Goal: Communication & Community: Answer question/provide support

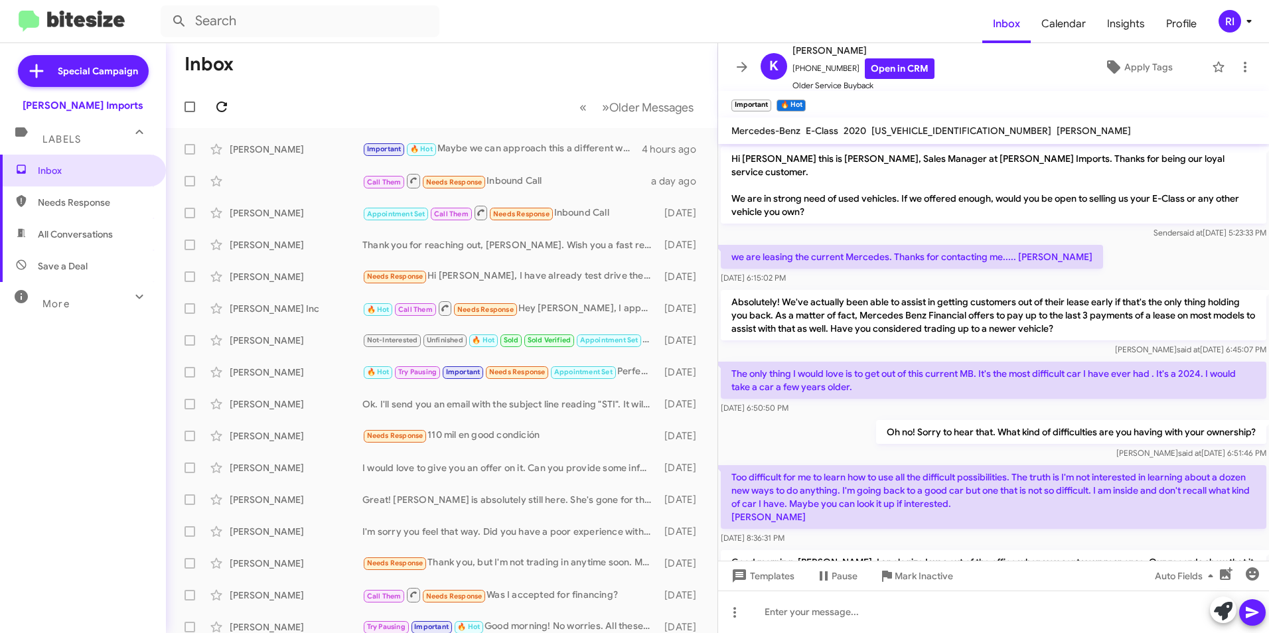
scroll to position [434, 0]
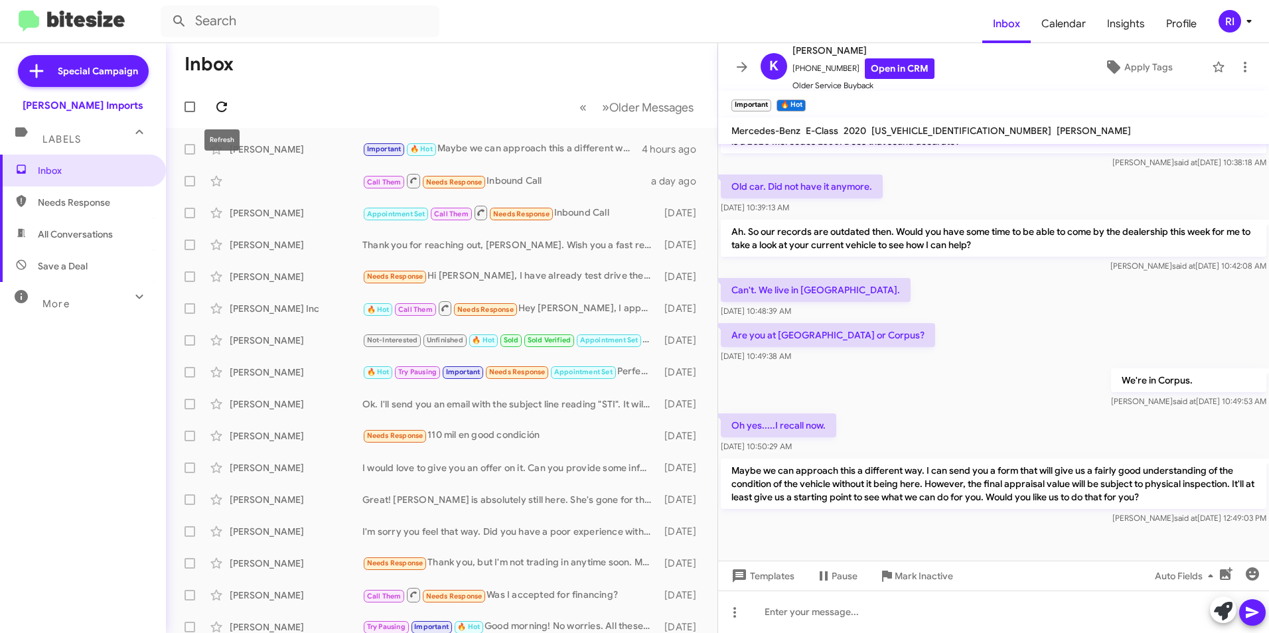
click at [214, 102] on icon at bounding box center [222, 107] width 16 height 16
click at [741, 59] on icon at bounding box center [742, 67] width 16 height 16
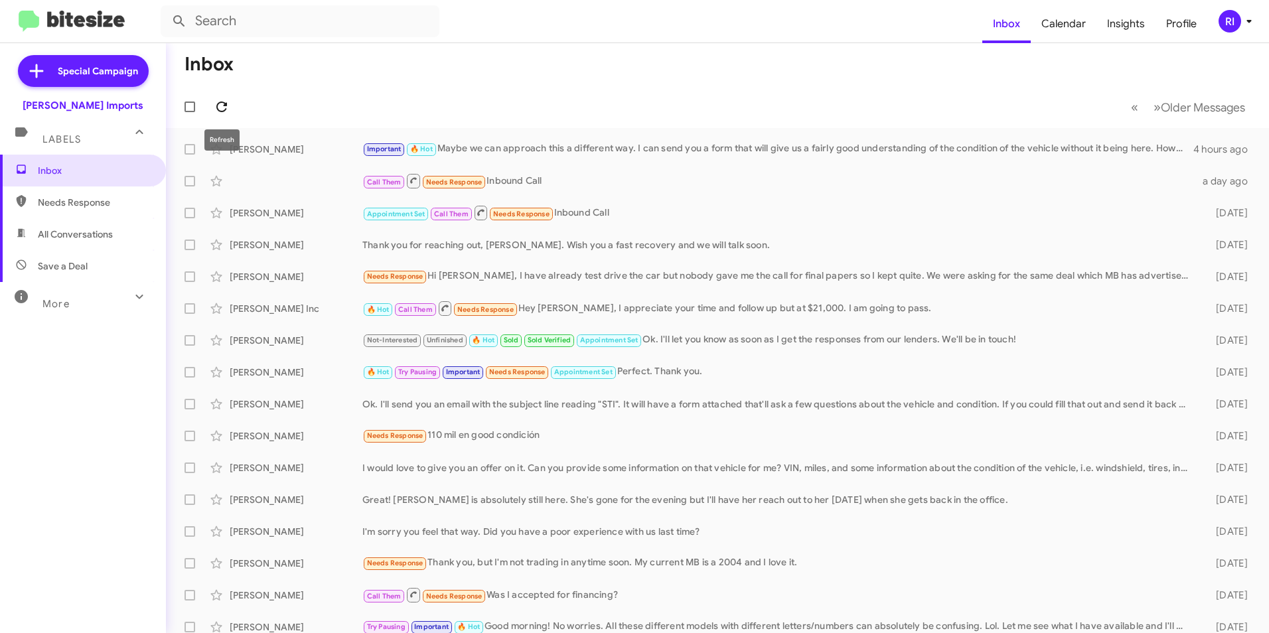
click at [215, 102] on icon at bounding box center [222, 107] width 16 height 16
click at [216, 103] on icon at bounding box center [222, 107] width 16 height 16
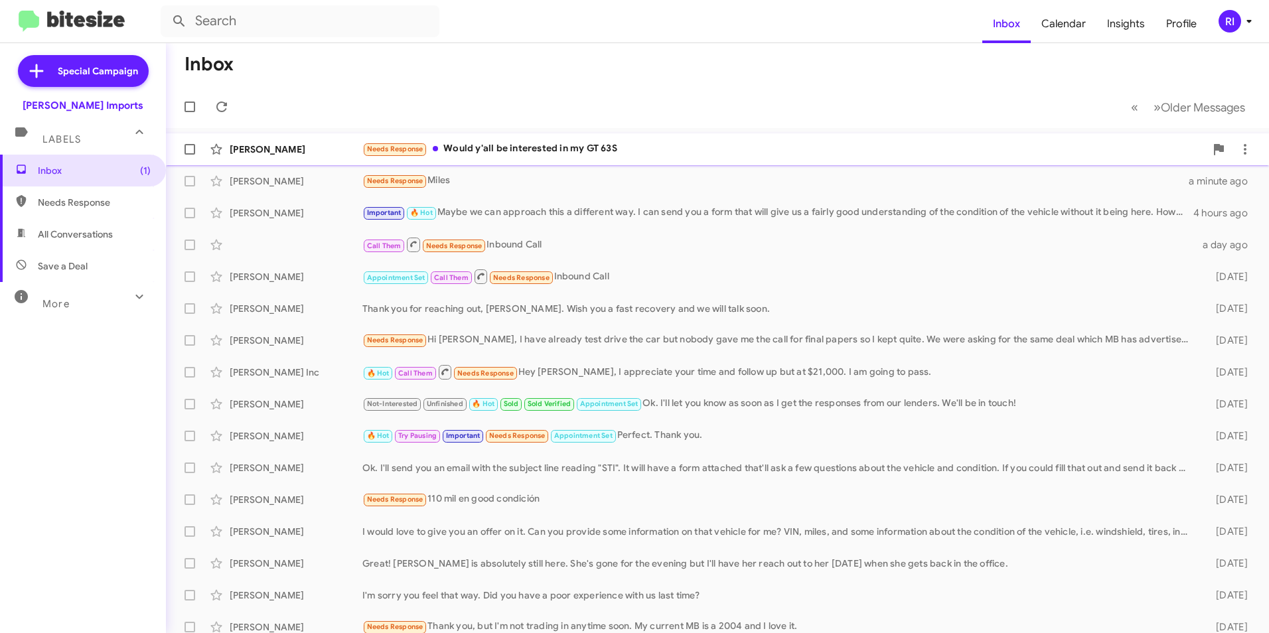
click at [551, 147] on div "Needs Response Would y'all be interested in my GT 63S" at bounding box center [783, 148] width 843 height 15
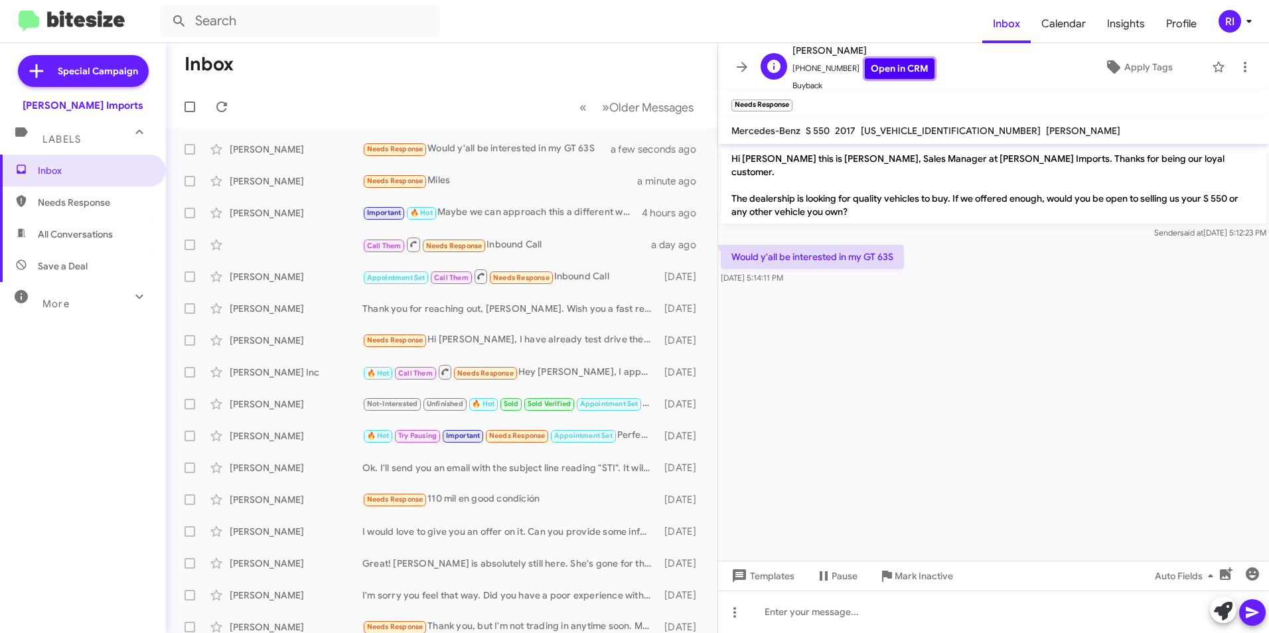
click at [897, 65] on link "Open in CRM" at bounding box center [900, 68] width 70 height 21
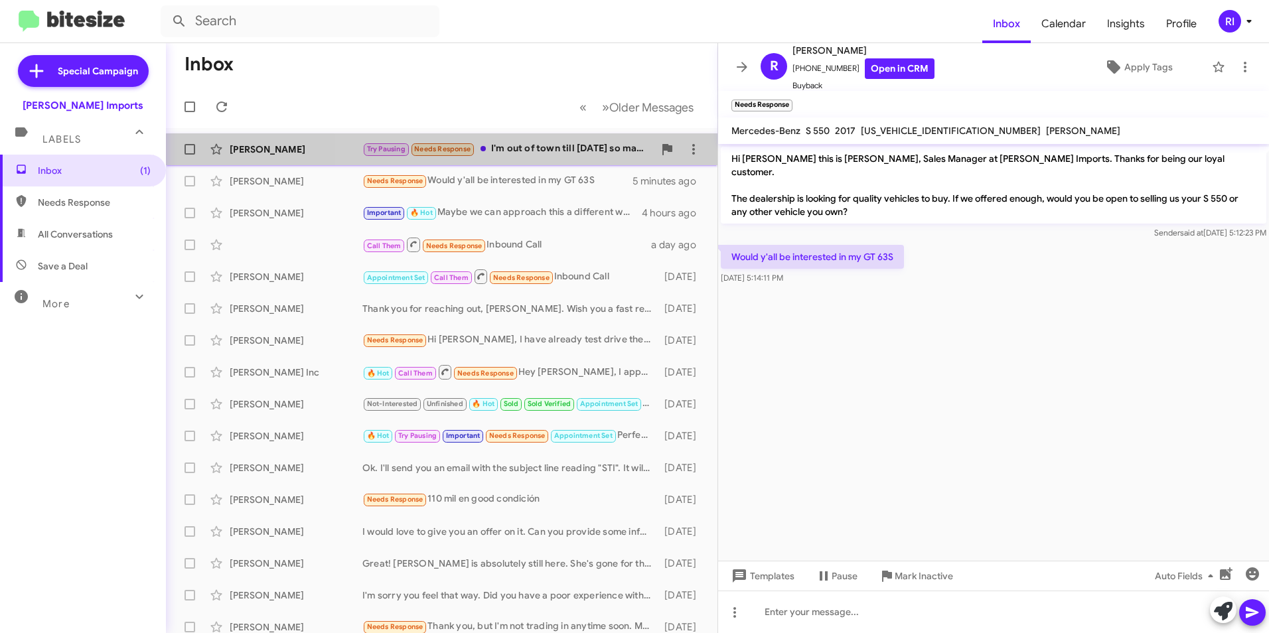
click at [546, 155] on div "Try Pausing Needs Response I'm out of town till [DATE] so maybe [DATE] we can g…" at bounding box center [507, 148] width 291 height 15
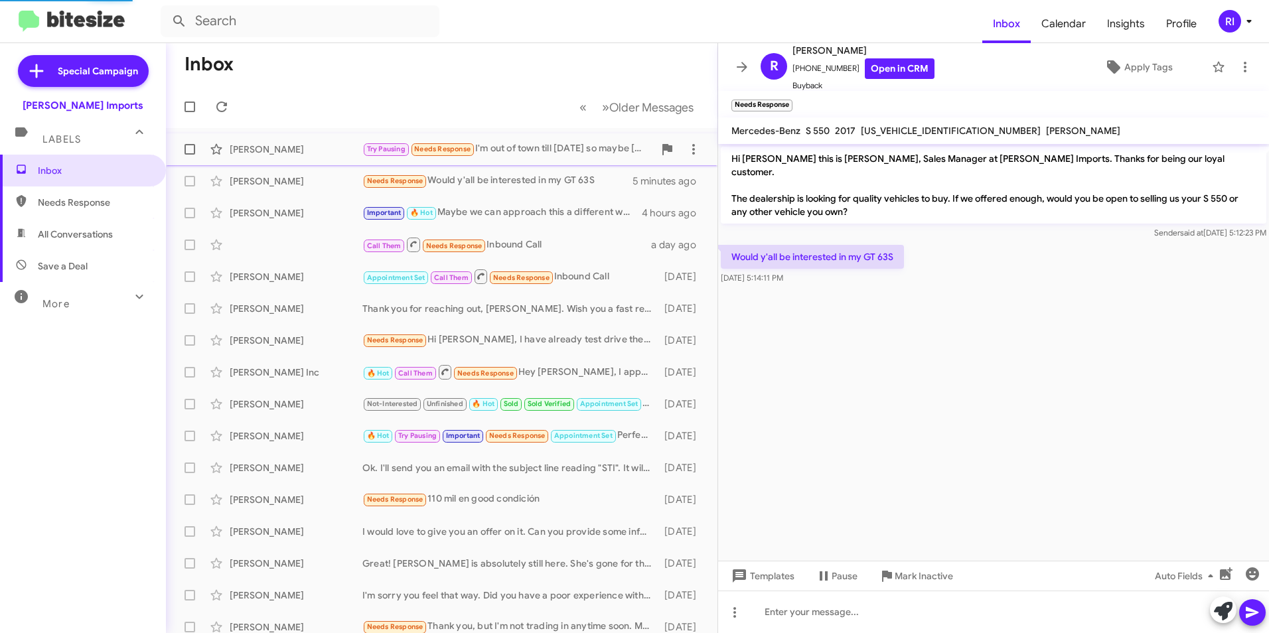
scroll to position [72, 0]
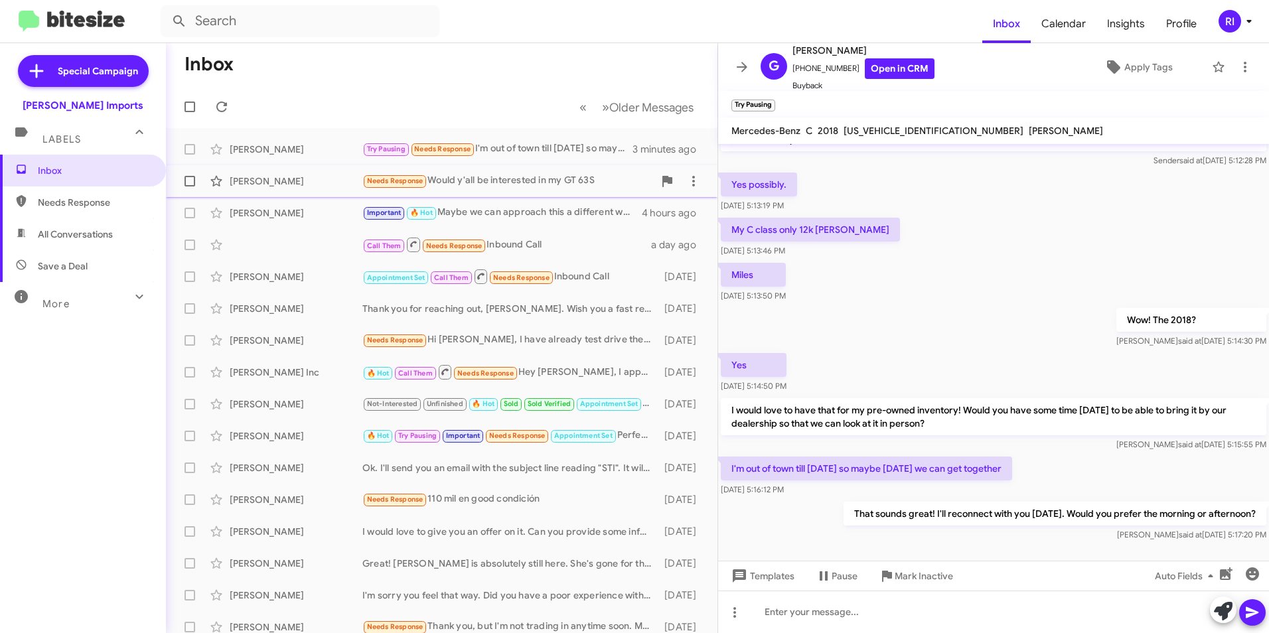
click at [537, 173] on div "Needs Response Would y'all be interested in my GT 63S" at bounding box center [507, 180] width 291 height 15
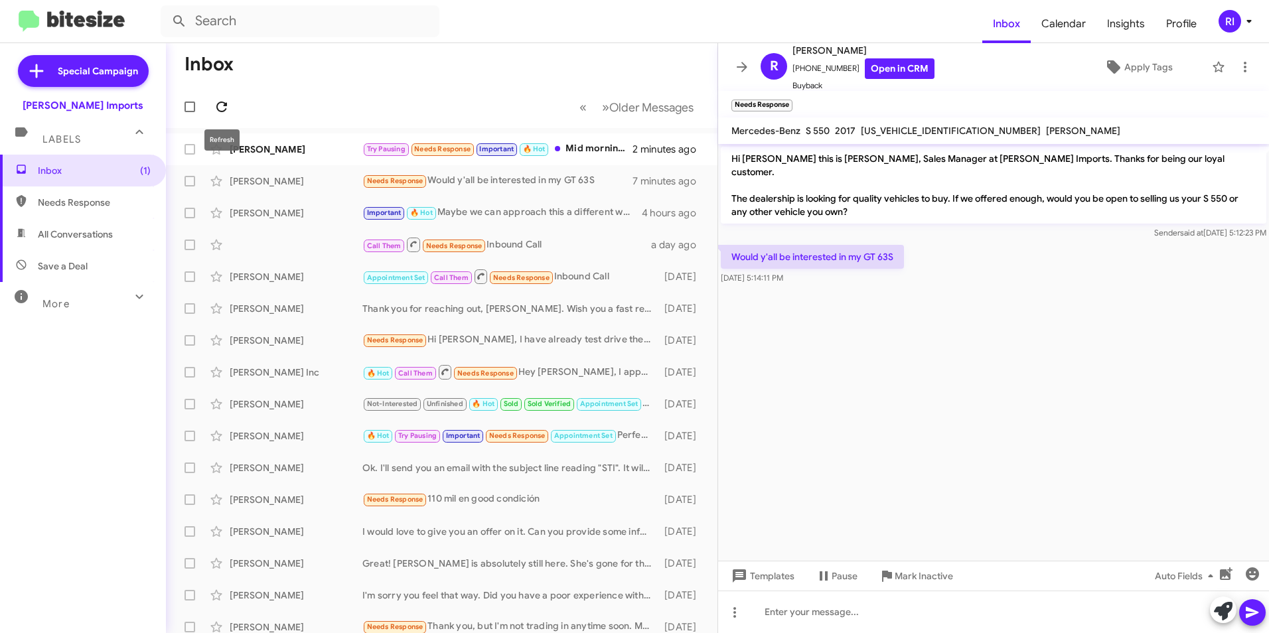
click at [218, 108] on icon at bounding box center [222, 107] width 16 height 16
click at [733, 58] on button at bounding box center [742, 67] width 27 height 27
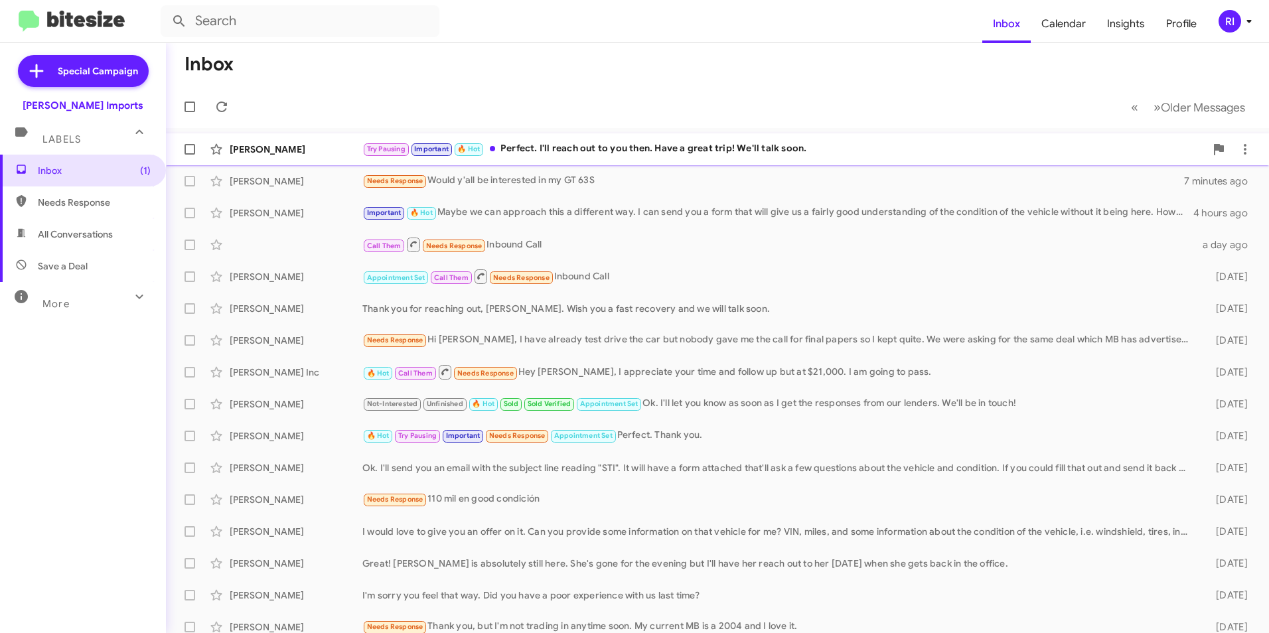
click at [609, 143] on div "Try Pausing Important 🔥 Hot Perfect. I'll reach out to you then. Have a great t…" at bounding box center [783, 148] width 843 height 15
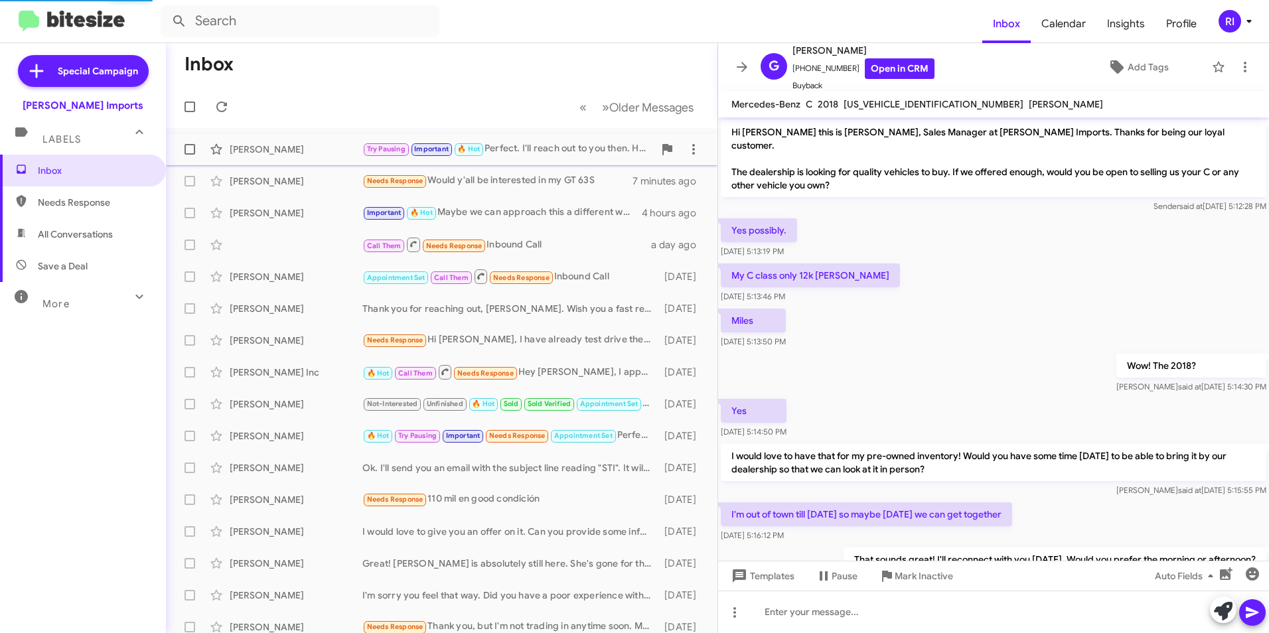
scroll to position [143, 0]
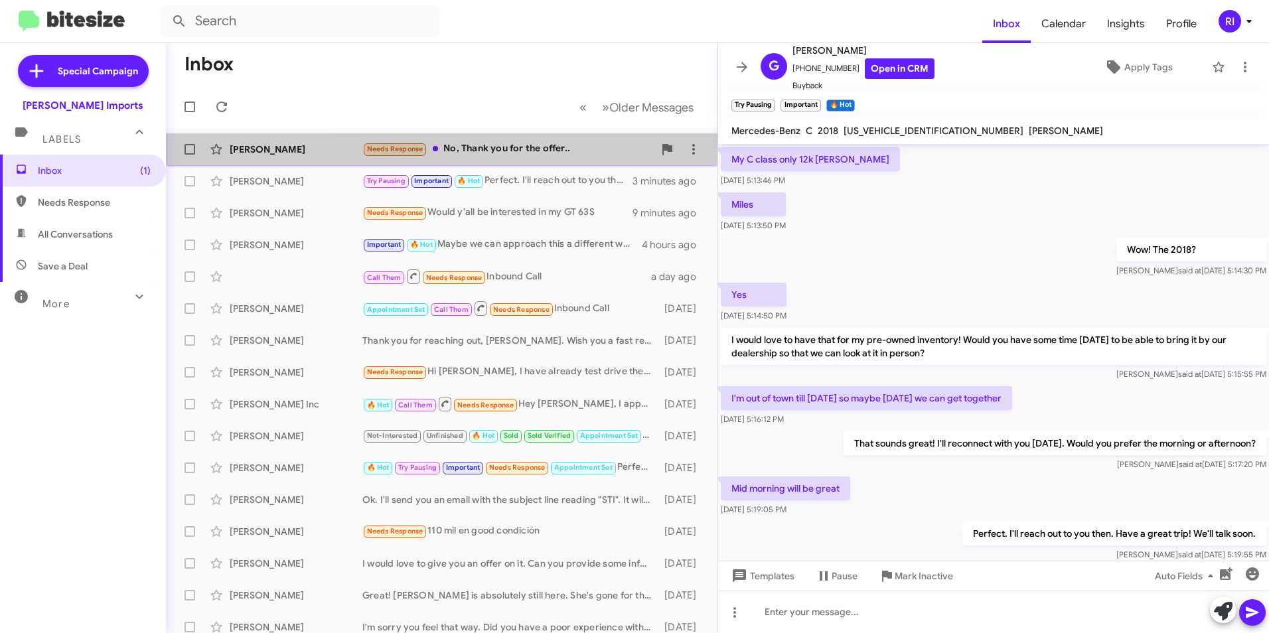
click at [528, 144] on div "Needs Response No, Thank you for the offer.." at bounding box center [507, 148] width 291 height 15
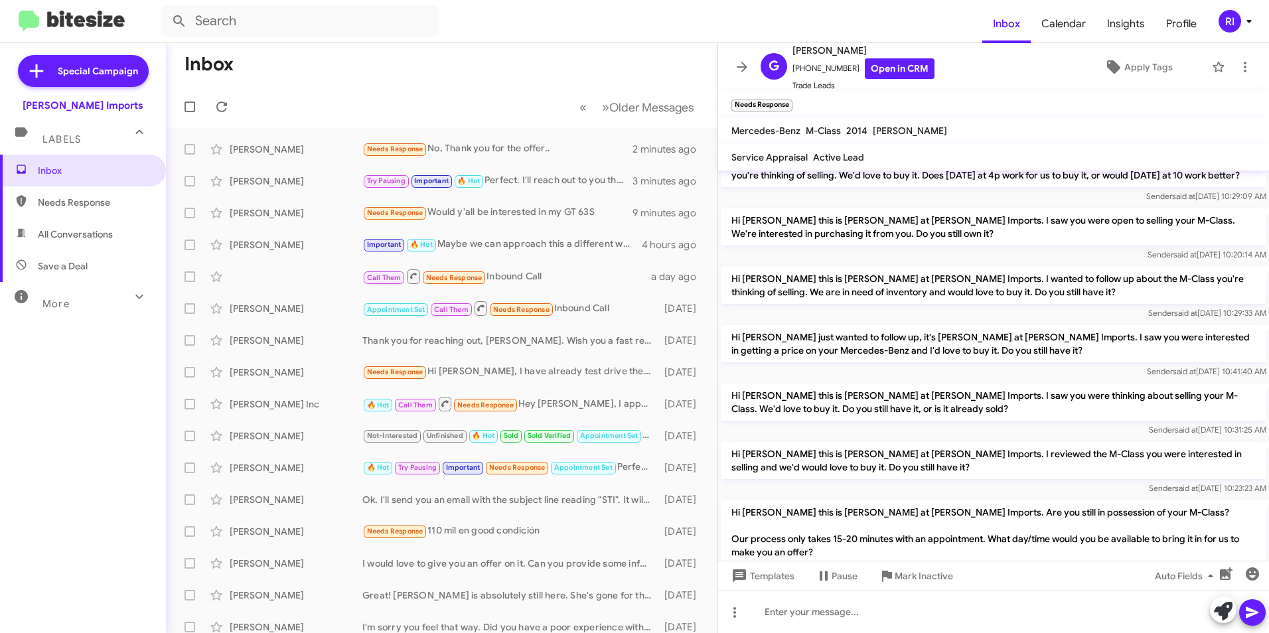
scroll to position [37, 0]
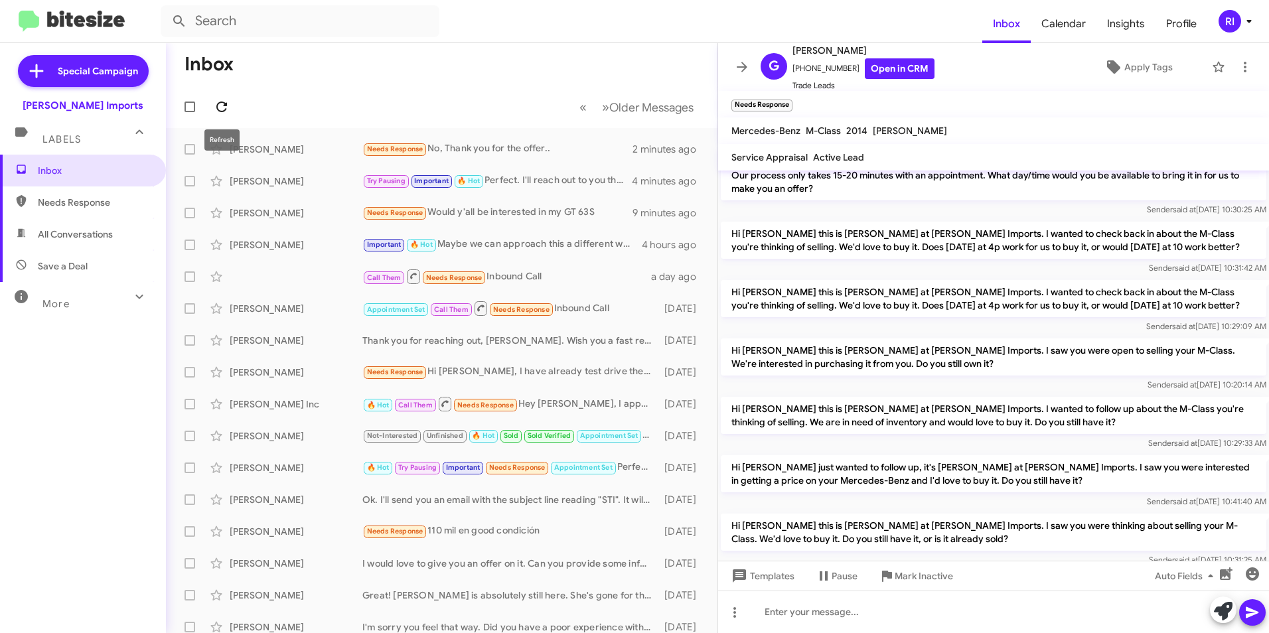
click at [222, 105] on icon at bounding box center [222, 107] width 16 height 16
click at [216, 111] on icon at bounding box center [222, 107] width 16 height 16
click at [739, 66] on icon at bounding box center [742, 67] width 16 height 16
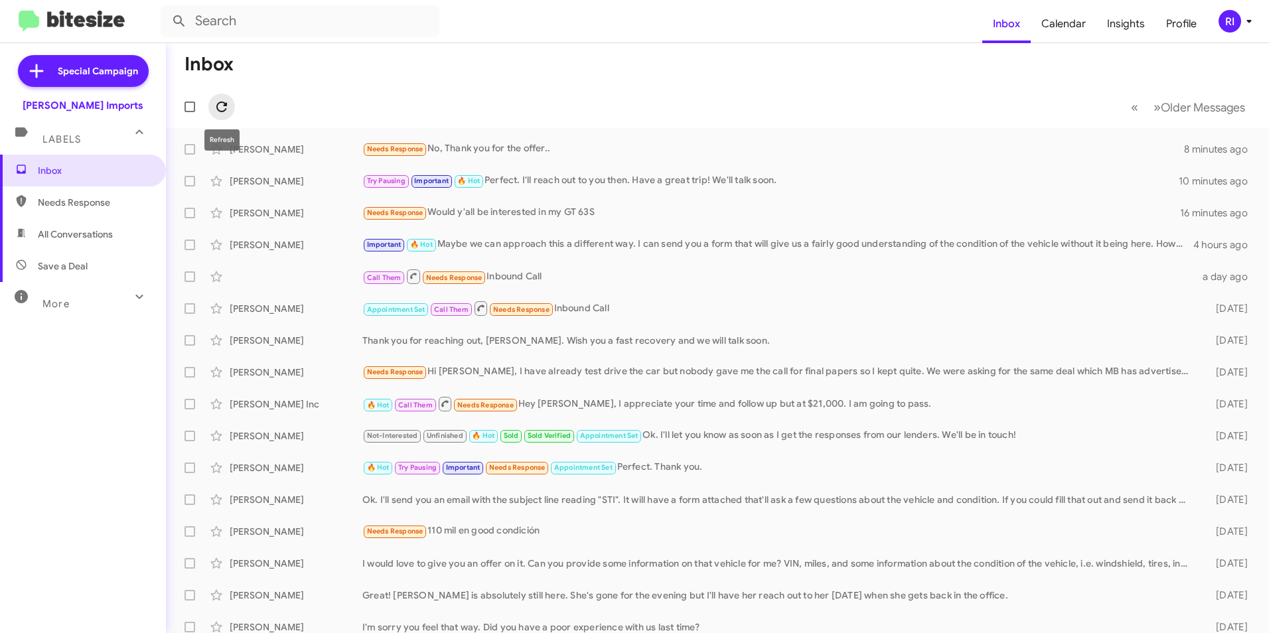
click at [223, 106] on icon at bounding box center [222, 107] width 16 height 16
click at [219, 111] on icon at bounding box center [221, 107] width 11 height 11
click at [222, 109] on icon at bounding box center [222, 107] width 16 height 16
click at [223, 105] on icon at bounding box center [222, 107] width 16 height 16
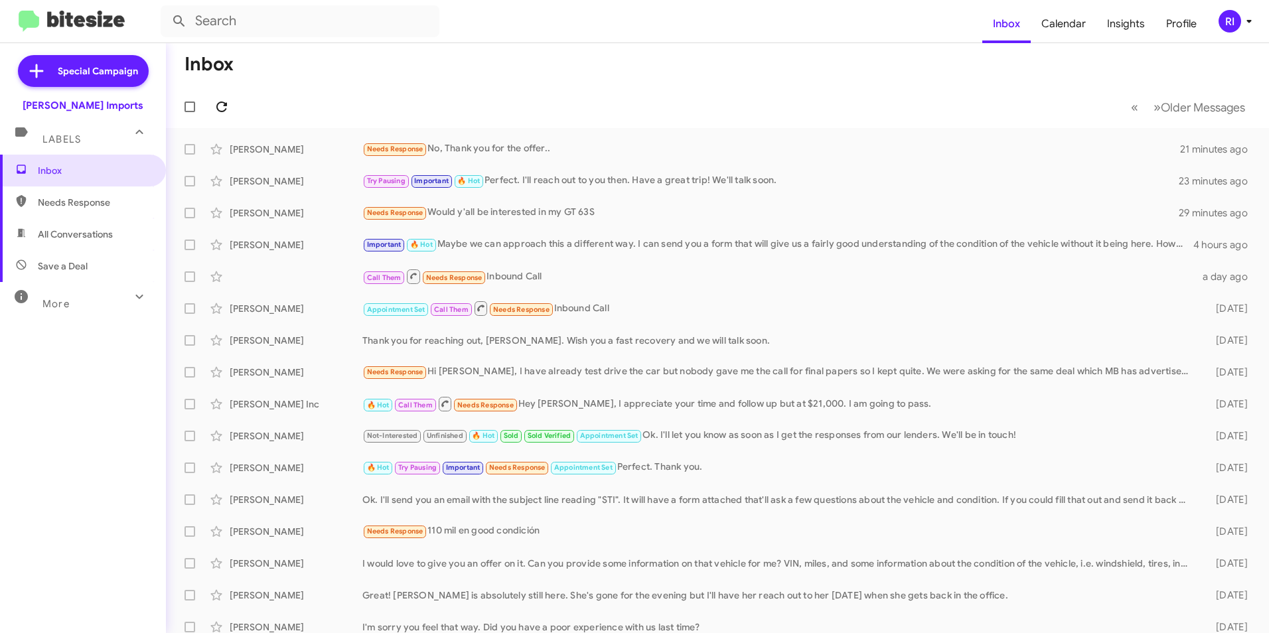
click at [223, 105] on icon at bounding box center [222, 107] width 16 height 16
click at [223, 103] on icon at bounding box center [221, 107] width 11 height 11
